Goal: Task Accomplishment & Management: Use online tool/utility

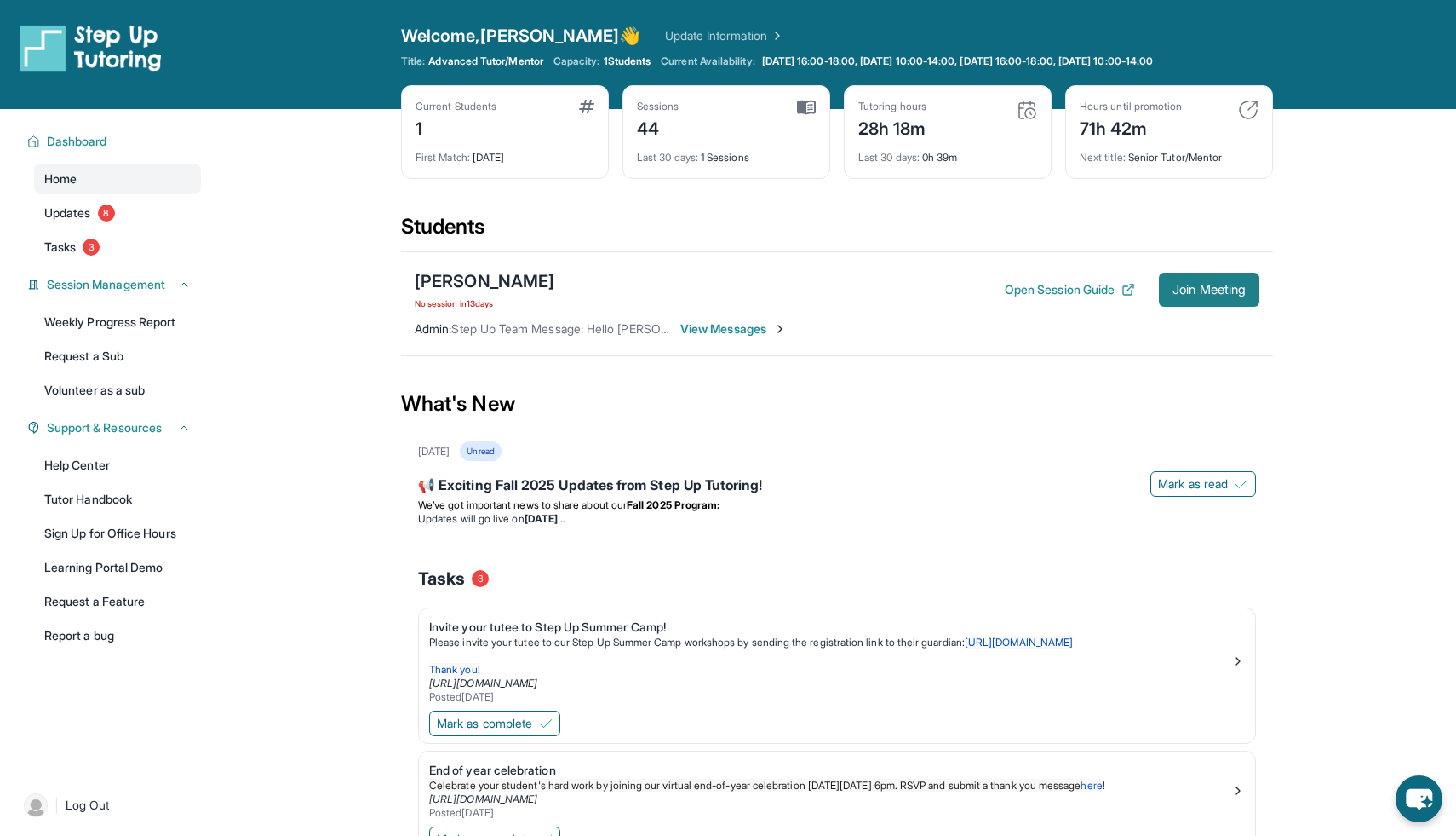
click at [1223, 285] on span "Join Meeting" at bounding box center [1208, 290] width 73 height 10
